Goal: Task Accomplishment & Management: Manage account settings

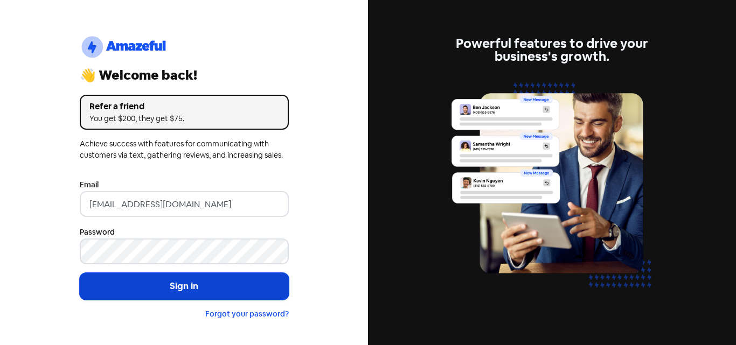
click at [215, 285] on button "Sign in" at bounding box center [184, 286] width 209 height 27
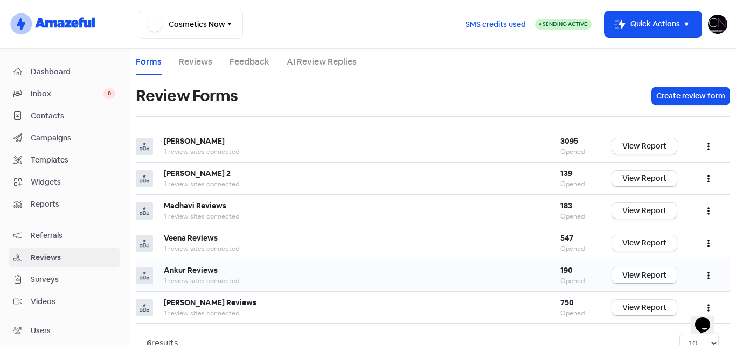
click at [636, 276] on link "View Report" at bounding box center [644, 276] width 65 height 16
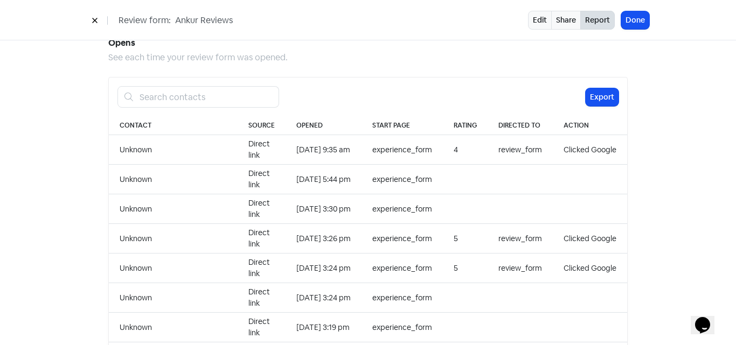
scroll to position [1077, 0]
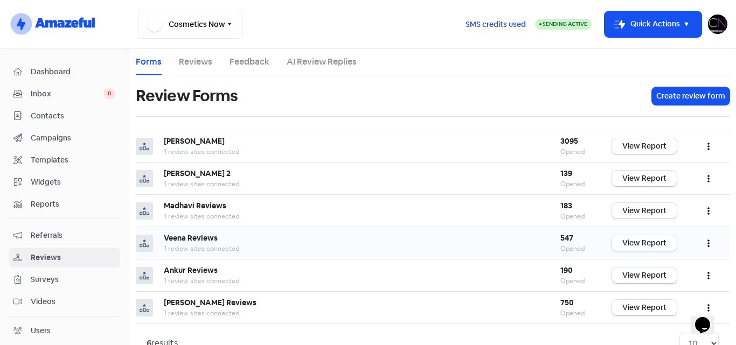
click at [636, 241] on link "View Report" at bounding box center [644, 243] width 65 height 16
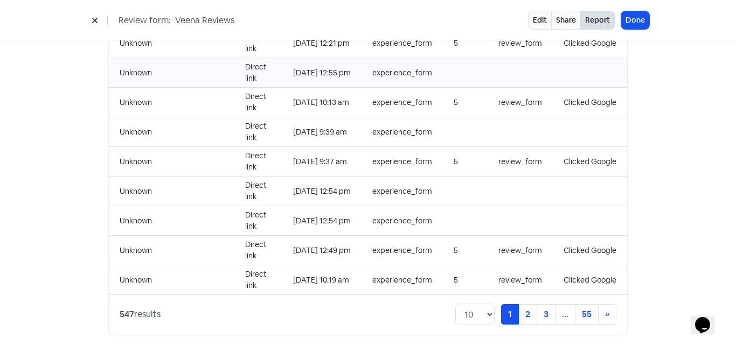
scroll to position [1165, 0]
click at [520, 307] on link "2" at bounding box center [527, 313] width 19 height 20
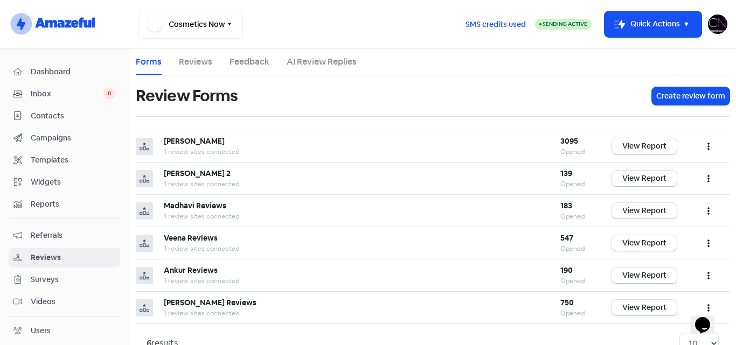
click at [716, 27] on img at bounding box center [717, 24] width 19 height 19
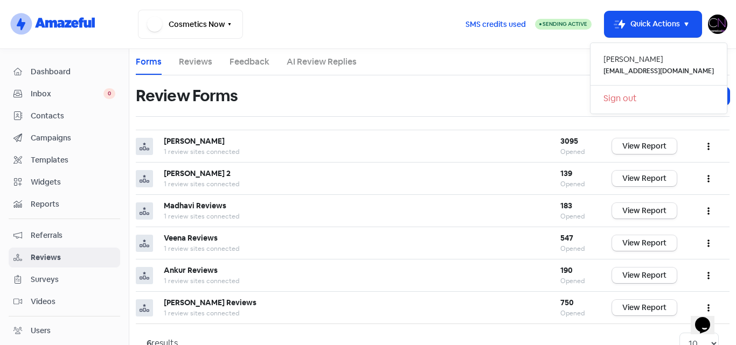
click at [645, 99] on link "Sign out" at bounding box center [658, 98] width 136 height 17
